Goal: Communication & Community: Answer question/provide support

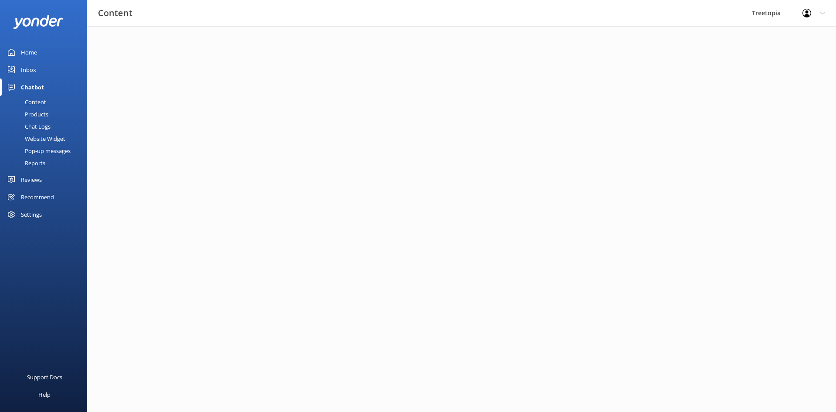
click at [36, 68] on div "Inbox" at bounding box center [28, 69] width 15 height 17
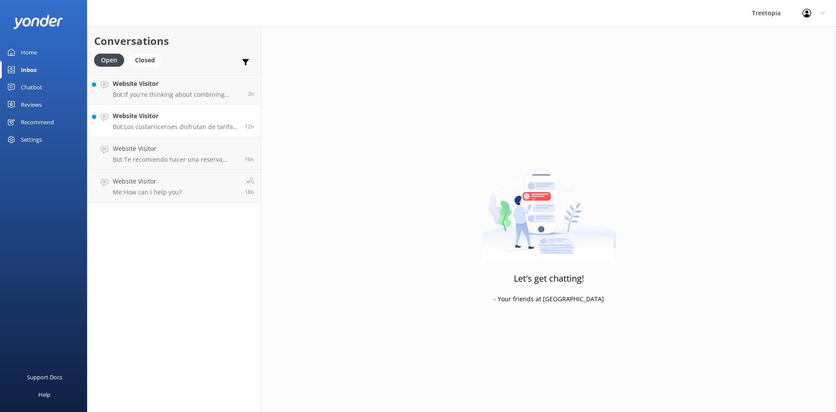
click at [137, 131] on link "Website Visitor Bot: Los costarricenses disfrutan de tarifas especiales en [GEO…" at bounding box center [174, 121] width 173 height 33
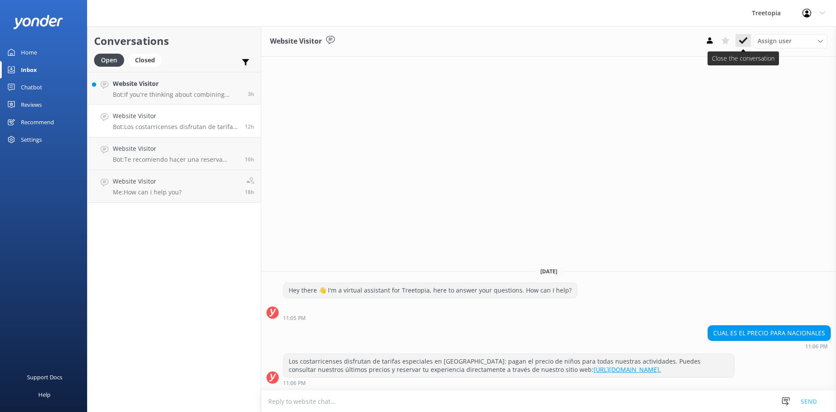
click at [744, 38] on icon at bounding box center [743, 40] width 9 height 9
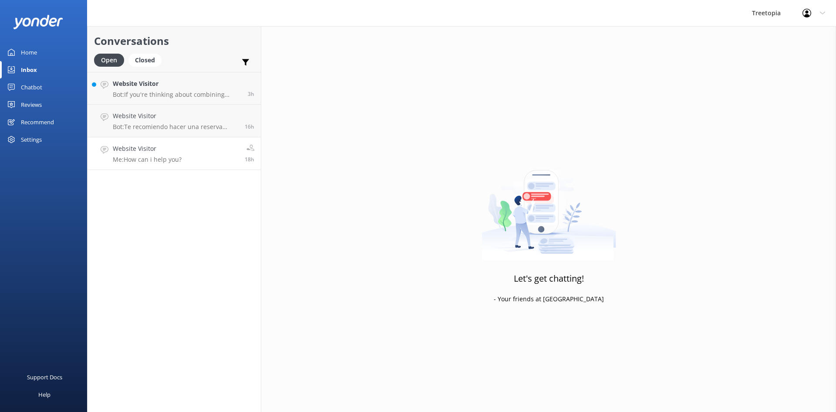
click at [188, 149] on link "Website Visitor Me: How can i help you? 18h" at bounding box center [174, 153] width 173 height 33
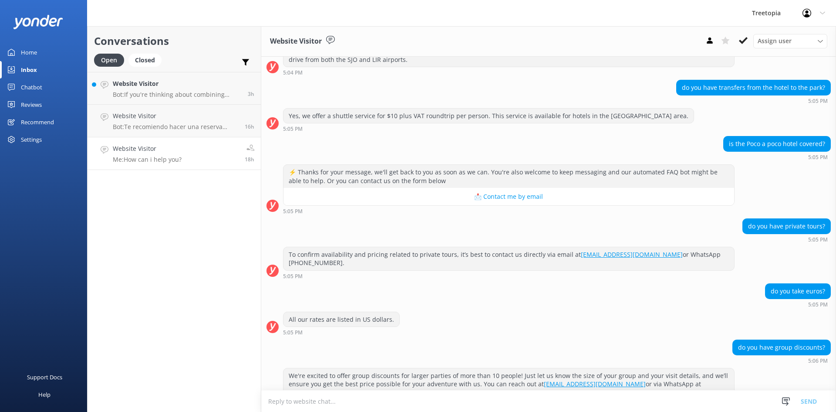
scroll to position [539, 0]
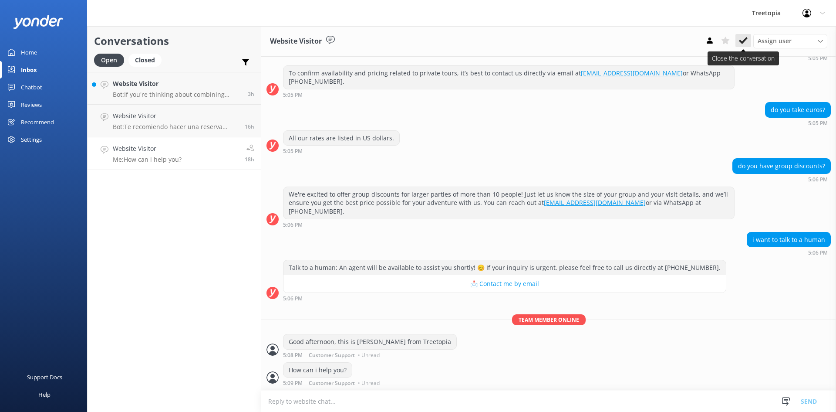
click at [749, 38] on button at bounding box center [744, 40] width 16 height 13
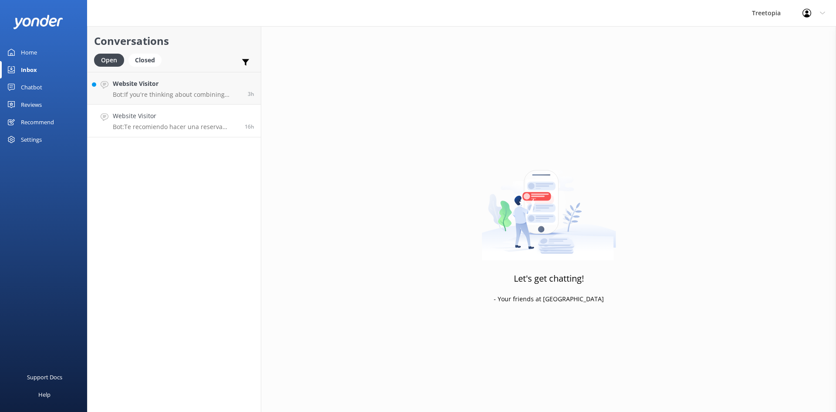
drag, startPoint x: 181, startPoint y: 122, endPoint x: 260, endPoint y: 119, distance: 78.9
click at [182, 122] on div "Website Visitor Bot: Te recomiendo hacer una reserva previa para asegurar tu lu…" at bounding box center [175, 120] width 125 height 19
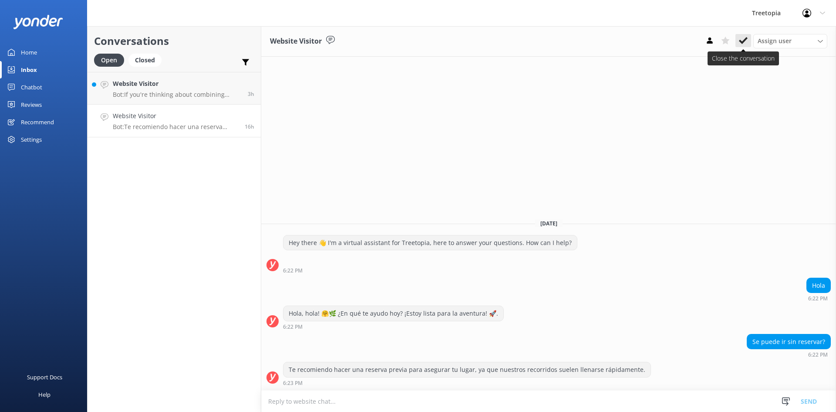
click at [738, 43] on button at bounding box center [744, 40] width 16 height 13
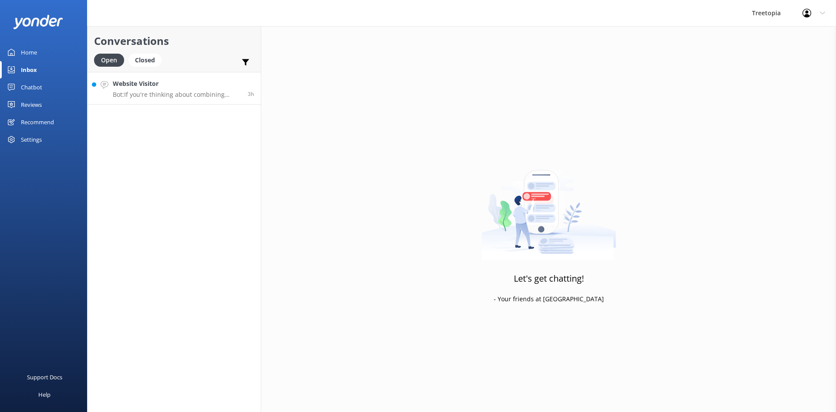
click at [132, 92] on p "Bot: If you're thinking about combining canopy + hanging bridges, the package f…" at bounding box center [177, 95] width 129 height 8
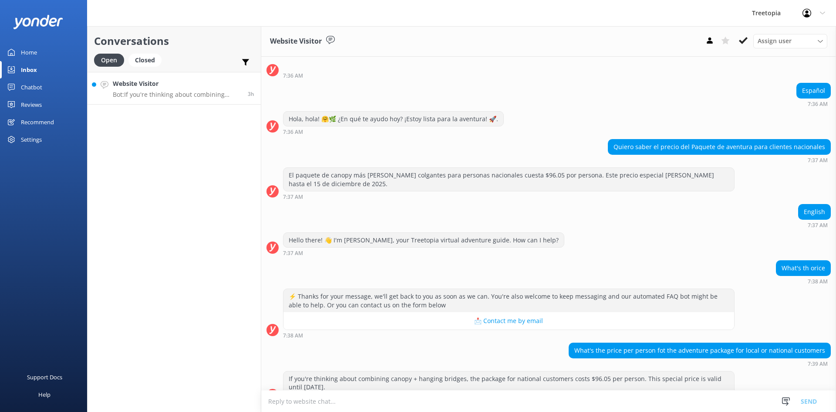
scroll to position [57, 0]
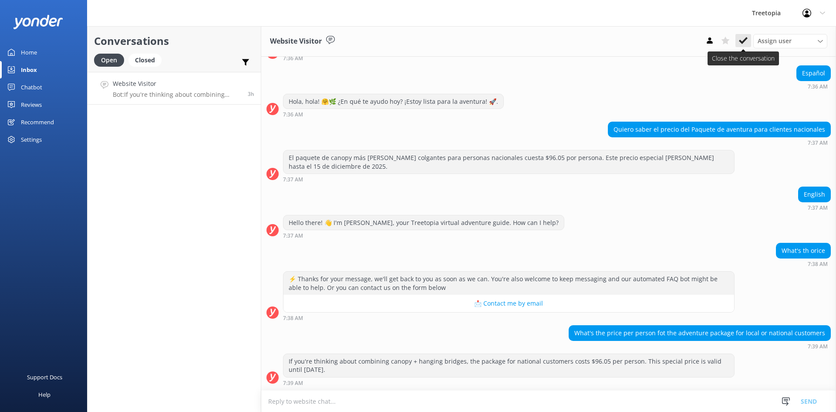
click at [745, 46] on button at bounding box center [744, 40] width 16 height 13
